Goal: Register for event/course

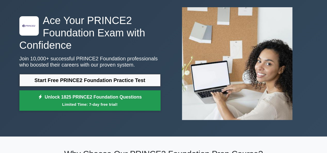
click at [100, 100] on link "Unlock 1825 PRINCE2 Foundation Questions Limited Time: 7-day free trial!" at bounding box center [89, 100] width 141 height 21
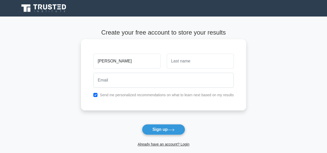
type input "[PERSON_NAME]"
click at [172, 63] on input "text" at bounding box center [200, 61] width 67 height 15
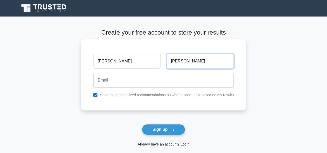
type input "[PERSON_NAME]"
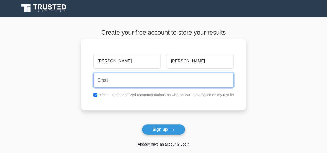
click at [99, 80] on input "email" at bounding box center [163, 80] width 140 height 15
type input "[PERSON_NAME][EMAIL_ADDRESS][DOMAIN_NAME]"
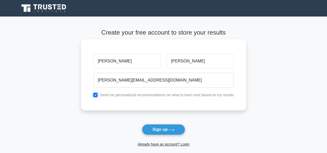
click at [95, 94] on input "checkbox" at bounding box center [95, 95] width 4 height 4
checkbox input "false"
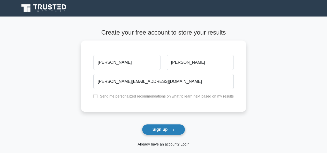
click at [162, 127] on button "Sign up" at bounding box center [163, 129] width 43 height 11
